Goal: Navigation & Orientation: Find specific page/section

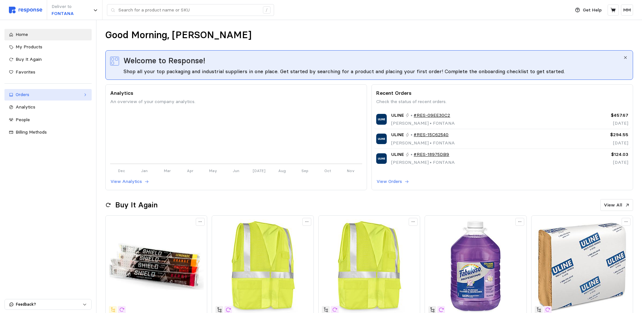
click at [77, 94] on div "Orders" at bounding box center [48, 94] width 65 height 7
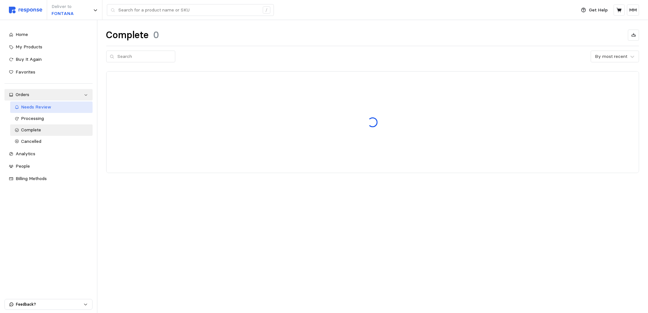
click at [52, 106] on div "Needs Review" at bounding box center [54, 107] width 67 height 7
click at [38, 110] on div "Needs Review" at bounding box center [54, 107] width 67 height 7
click at [38, 110] on span "Needs Review" at bounding box center [36, 107] width 30 height 6
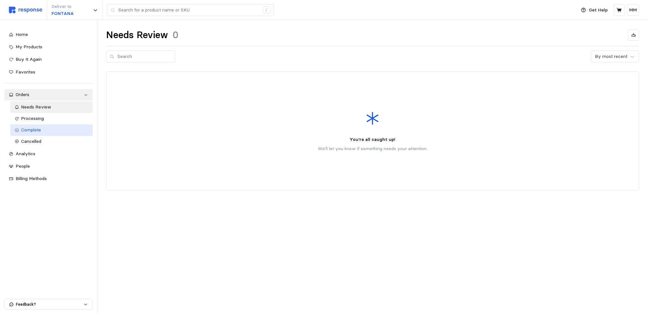
click at [37, 124] on link "Complete" at bounding box center [51, 129] width 82 height 11
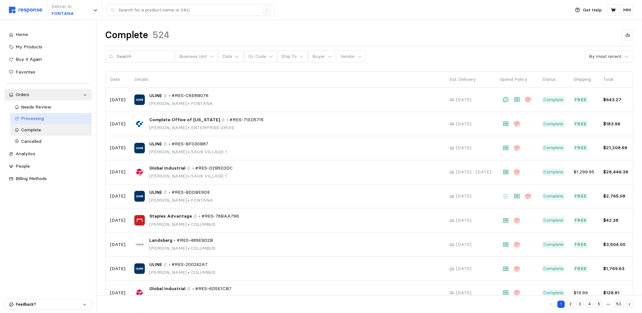
click at [33, 117] on span "Processing" at bounding box center [32, 118] width 23 height 6
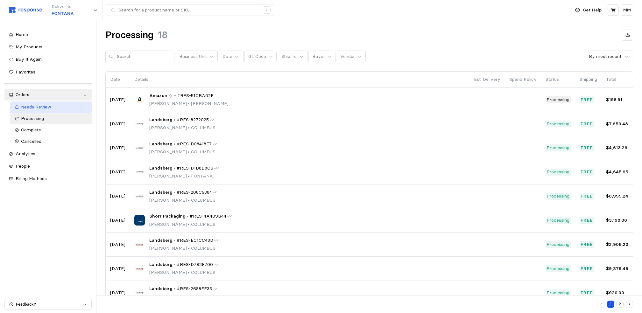
click at [60, 108] on div "Needs Review" at bounding box center [54, 107] width 66 height 7
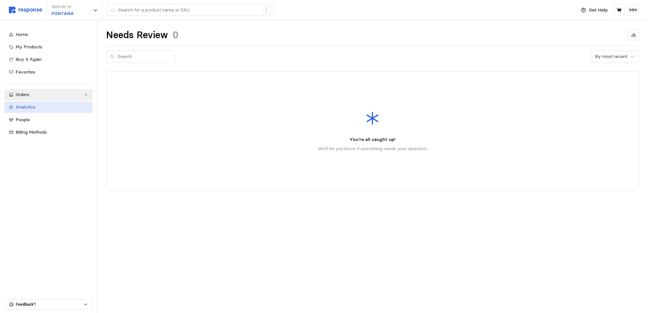
click at [44, 103] on link "Analytics" at bounding box center [48, 106] width 88 height 11
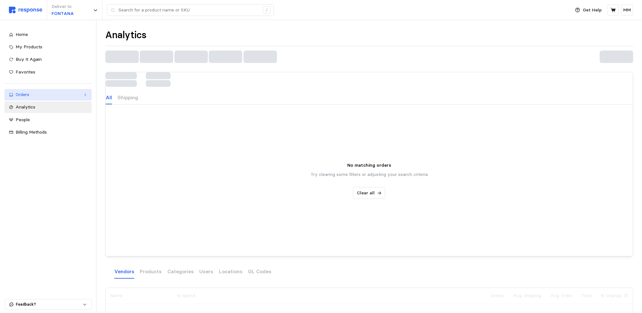
click at [39, 97] on div "Orders" at bounding box center [48, 94] width 65 height 7
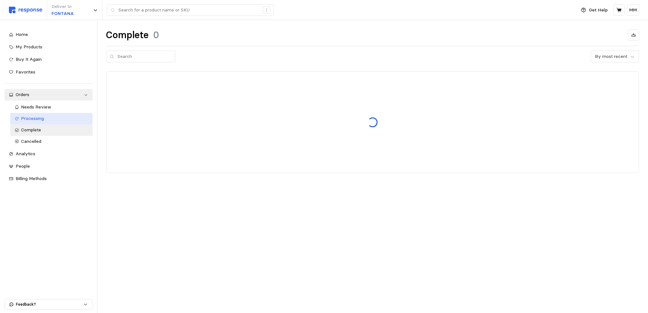
click at [42, 122] on link "Processing" at bounding box center [51, 118] width 82 height 11
